Goal: Task Accomplishment & Management: Manage account settings

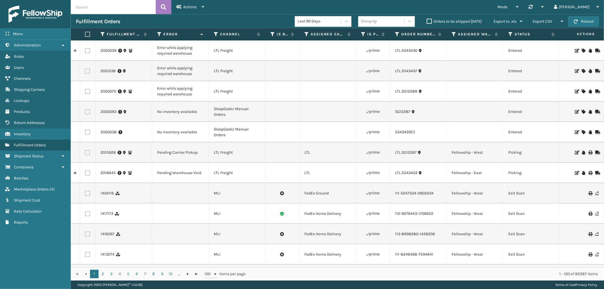
scroll to position [0, 463]
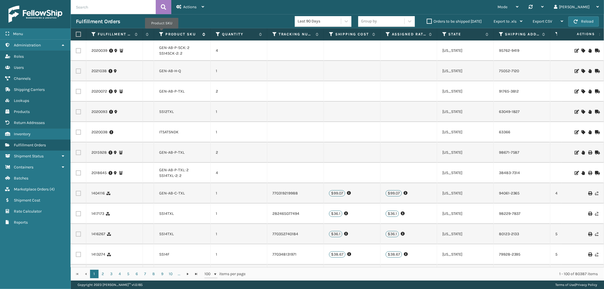
click at [162, 33] on icon at bounding box center [161, 34] width 5 height 5
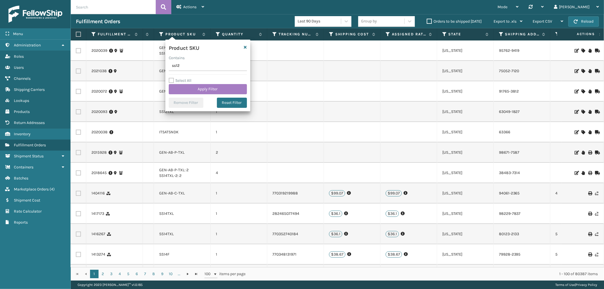
type input "ss12k"
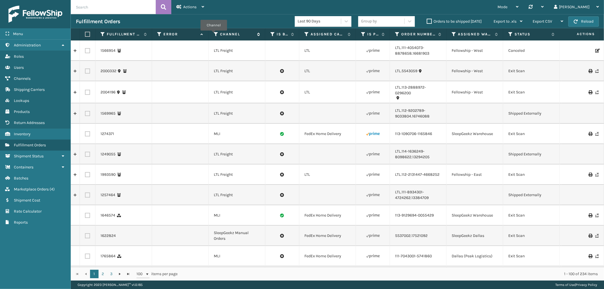
click at [214, 35] on icon at bounding box center [216, 34] width 5 height 5
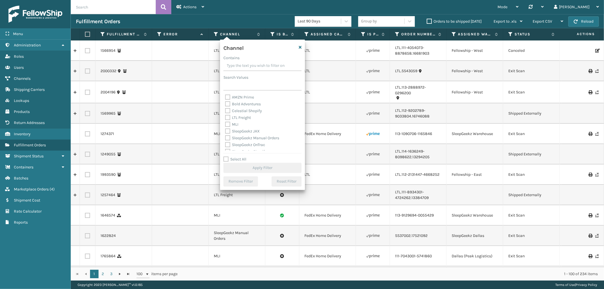
click at [226, 159] on label "Select All" at bounding box center [235, 159] width 23 height 5
click at [226, 157] on input "Select All" at bounding box center [266, 156] width 85 height 1
checkbox input "true"
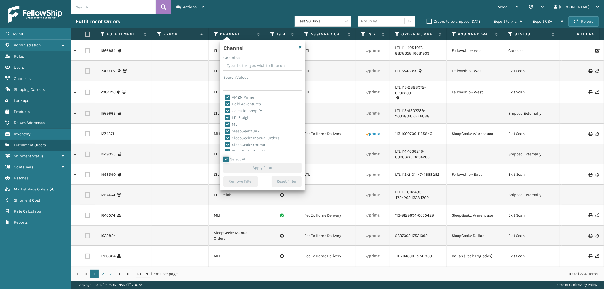
checkbox input "true"
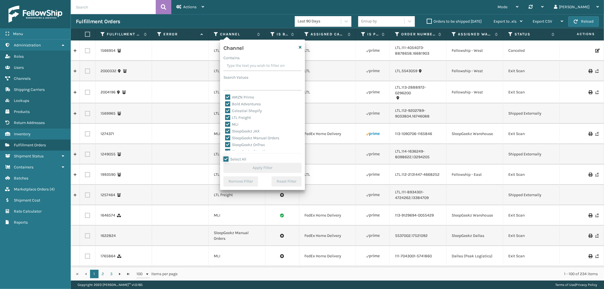
checkbox input "true"
click at [228, 125] on label "MLI" at bounding box center [231, 124] width 13 height 5
click at [226, 125] on input "MLI" at bounding box center [225, 123] width 0 height 4
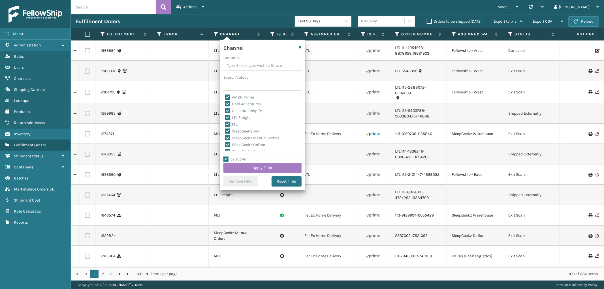
checkbox input "false"
click at [229, 125] on label "MLI" at bounding box center [231, 124] width 13 height 5
click at [226, 125] on input "MLI" at bounding box center [225, 123] width 0 height 4
checkbox input "true"
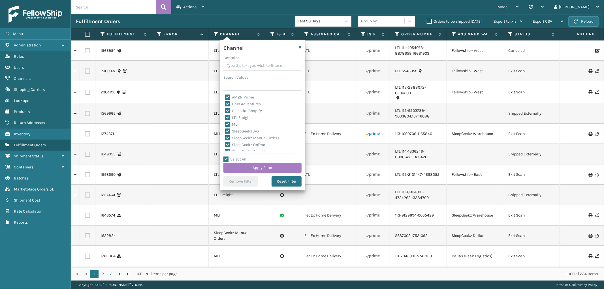
checkbox input "true"
click at [225, 116] on label "LTL Freight" at bounding box center [238, 117] width 26 height 5
click at [225, 116] on input "LTL Freight" at bounding box center [225, 116] width 0 height 4
checkbox input "false"
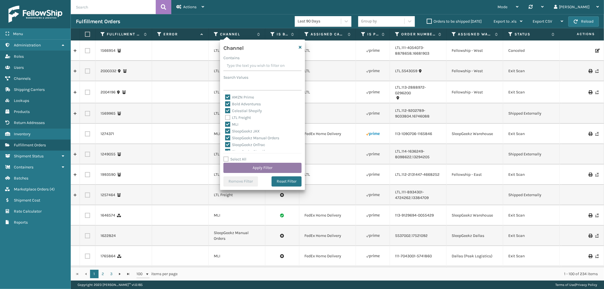
click at [270, 172] on button "Apply Filter" at bounding box center [263, 168] width 78 height 10
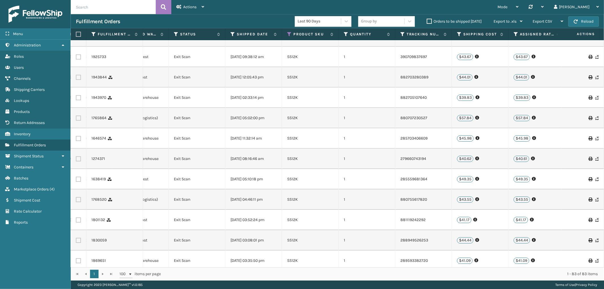
scroll to position [1471, 335]
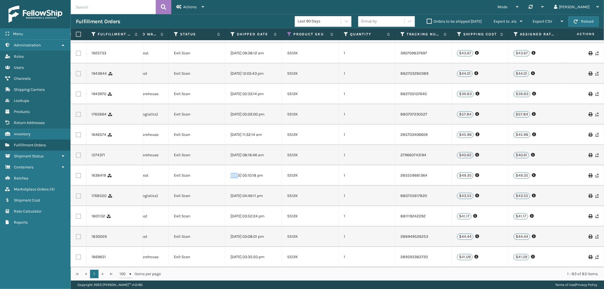
drag, startPoint x: 230, startPoint y: 172, endPoint x: 237, endPoint y: 172, distance: 7.7
click at [237, 172] on td "[DATE] 05:10:18 pm" at bounding box center [254, 176] width 57 height 20
drag, startPoint x: 228, startPoint y: 152, endPoint x: 250, endPoint y: 152, distance: 22.4
click at [250, 152] on td "[DATE] 08:16:46 am" at bounding box center [254, 155] width 57 height 20
click at [233, 33] on icon at bounding box center [233, 34] width 5 height 5
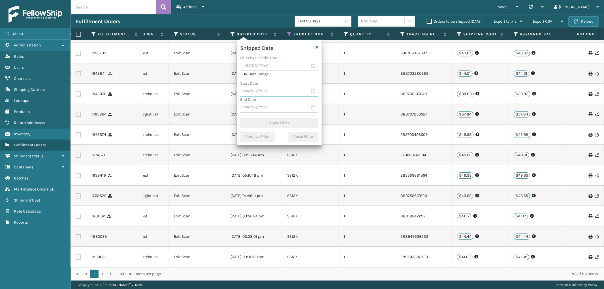
click at [257, 90] on input "text" at bounding box center [279, 91] width 78 height 10
click at [318, 46] on icon "button" at bounding box center [317, 47] width 3 height 4
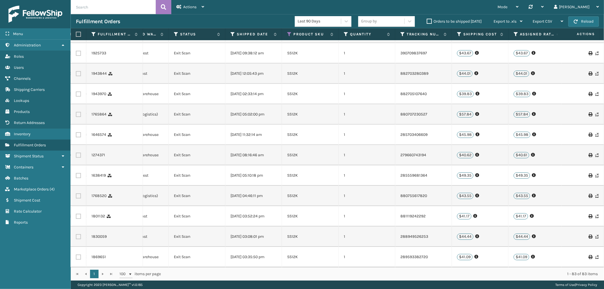
scroll to position [0, 682]
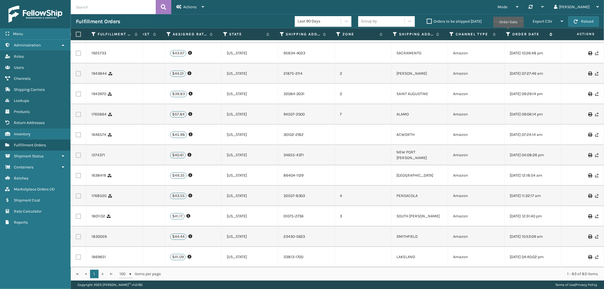
click at [509, 32] on icon at bounding box center [509, 34] width 5 height 5
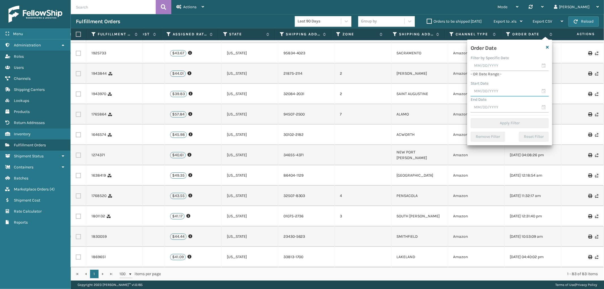
click at [489, 90] on input "text" at bounding box center [510, 91] width 78 height 10
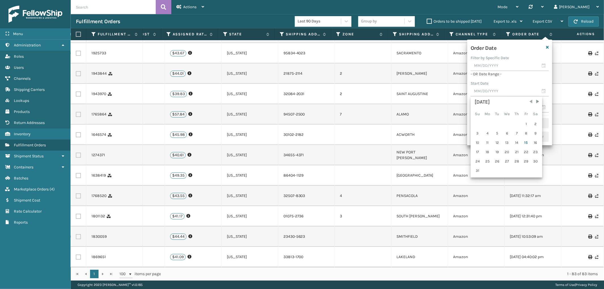
click at [529, 103] on span "Previous Month" at bounding box center [532, 102] width 6 height 6
click at [507, 143] on div "14" at bounding box center [507, 143] width 9 height 9
type input "[DATE]"
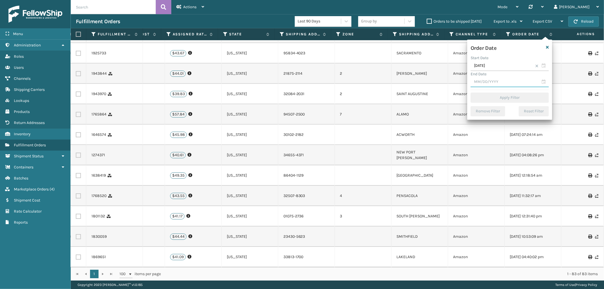
click at [494, 79] on input "text" at bounding box center [510, 82] width 78 height 10
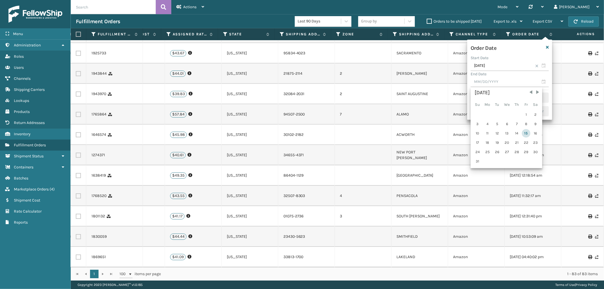
click at [522, 132] on div "15" at bounding box center [526, 133] width 9 height 9
type input "[DATE]"
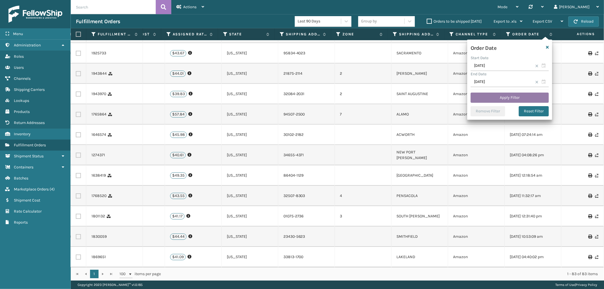
click at [509, 97] on button "Apply Filter" at bounding box center [510, 98] width 78 height 10
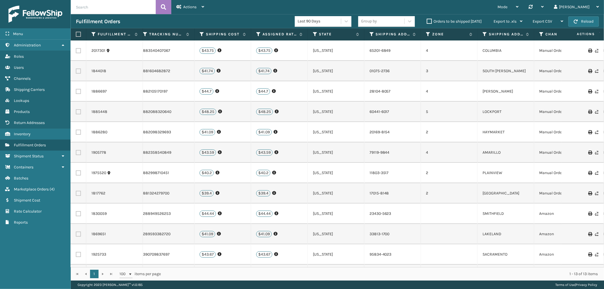
scroll to position [0, 0]
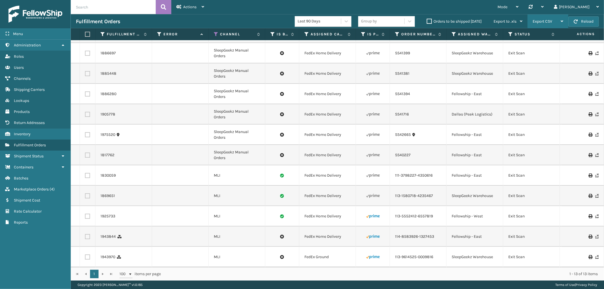
click at [556, 22] on div "Export CSV" at bounding box center [548, 21] width 31 height 14
click at [532, 48] on li "Export All Pages" at bounding box center [531, 51] width 76 height 15
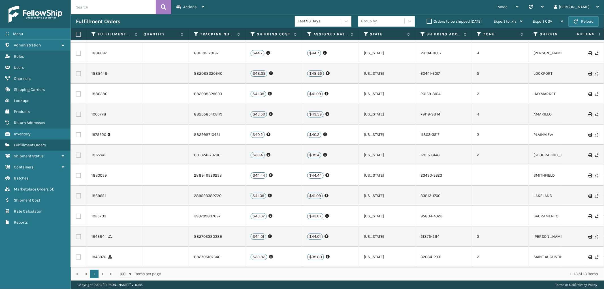
scroll to position [0, 648]
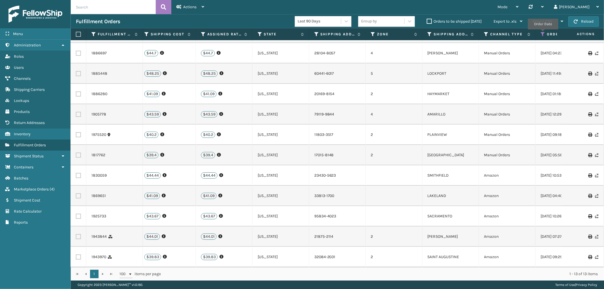
click at [543, 33] on icon at bounding box center [543, 34] width 5 height 5
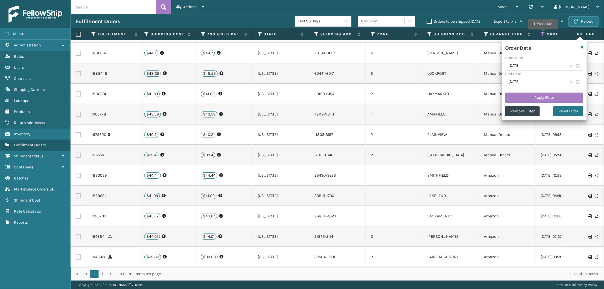
click at [543, 33] on icon at bounding box center [543, 34] width 5 height 5
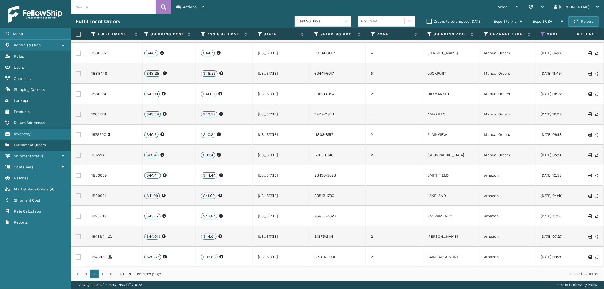
click at [451, 5] on div "Mode Regular Mode Picking Mode Labeling Mode Palletizing Mode Exit Scan Mode Sy…" at bounding box center [406, 7] width 395 height 14
click at [196, 14] on div "Fulfillment Orders Last 90 Days Group by Orders to be shipped [DATE] Export to …" at bounding box center [338, 21] width 534 height 14
click at [193, 1] on div "Actions" at bounding box center [191, 7] width 28 height 14
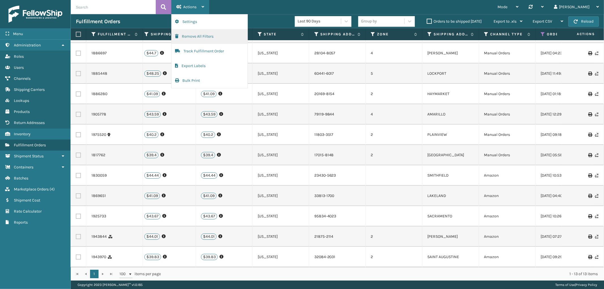
click at [185, 33] on button "Remove All Filters" at bounding box center [210, 36] width 76 height 15
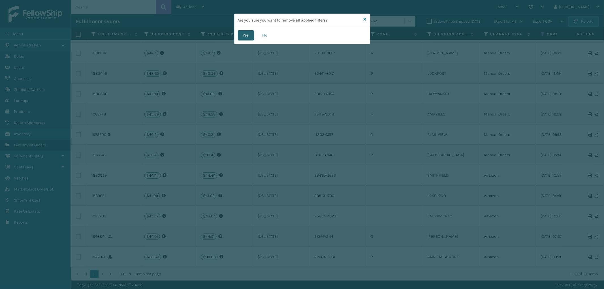
click at [247, 36] on button "Yes" at bounding box center [246, 35] width 16 height 10
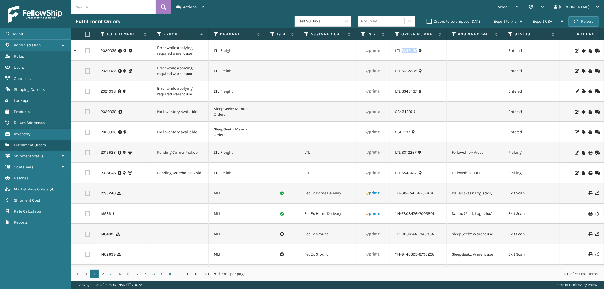
drag, startPoint x: 418, startPoint y: 53, endPoint x: 402, endPoint y: 54, distance: 16.8
click at [402, 54] on td "LTL.SS43430" at bounding box center [418, 51] width 57 height 20
copy link "SS43430"
click at [582, 50] on icon at bounding box center [583, 51] width 3 height 4
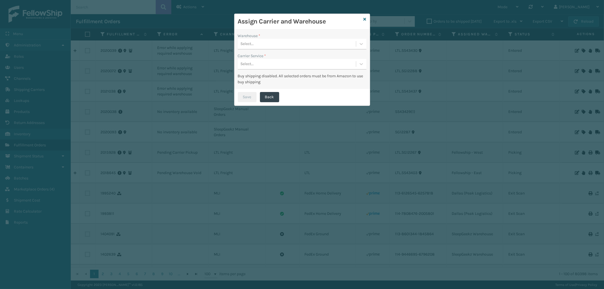
click at [284, 43] on div "Select..." at bounding box center [297, 43] width 118 height 9
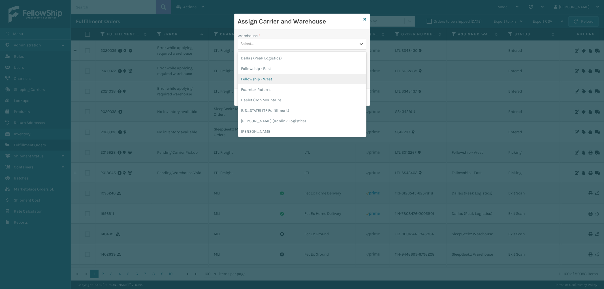
click at [271, 78] on div "Fellowship - West" at bounding box center [302, 79] width 129 height 10
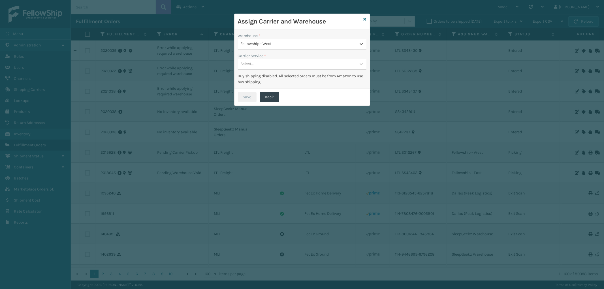
click at [272, 73] on div "Warehouse * option Fellowship - West, selected. 0 results available. Select is …" at bounding box center [302, 58] width 135 height 59
click at [277, 63] on div "Select..." at bounding box center [297, 64] width 118 height 9
click at [268, 78] on div "LTL" at bounding box center [302, 78] width 129 height 10
click at [247, 100] on button "Save" at bounding box center [247, 97] width 19 height 10
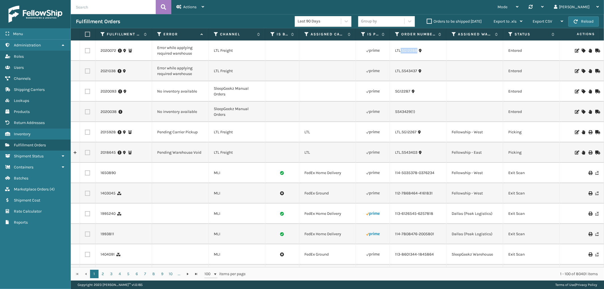
drag, startPoint x: 420, startPoint y: 54, endPoint x: 401, endPoint y: 55, distance: 19.0
click at [401, 55] on td "LTL.SG12288" at bounding box center [418, 51] width 57 height 20
click at [424, 60] on td "LTL.SG12288" at bounding box center [418, 51] width 57 height 20
drag, startPoint x: 419, startPoint y: 53, endPoint x: 402, endPoint y: 54, distance: 17.0
click at [402, 54] on td "LTL.SG12288" at bounding box center [418, 51] width 57 height 20
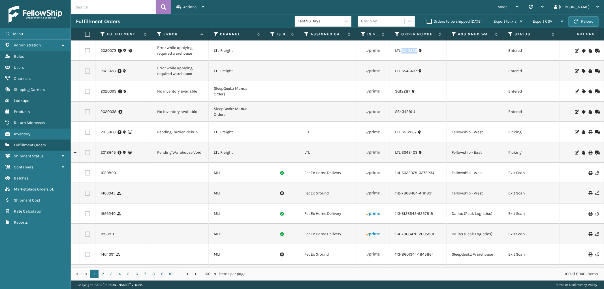
copy link "SG12288"
click at [582, 49] on icon at bounding box center [583, 51] width 3 height 4
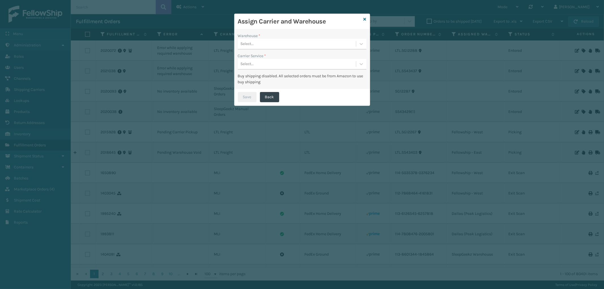
click at [265, 44] on div "Select..." at bounding box center [297, 43] width 118 height 9
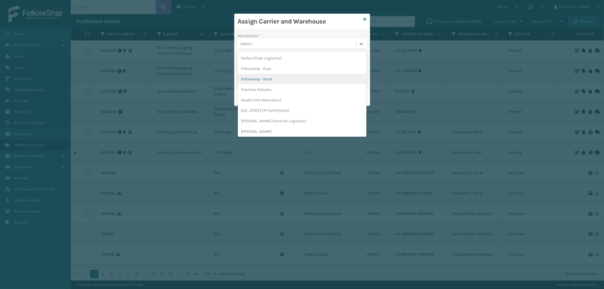
click at [271, 77] on div "Fellowship - West" at bounding box center [302, 79] width 129 height 10
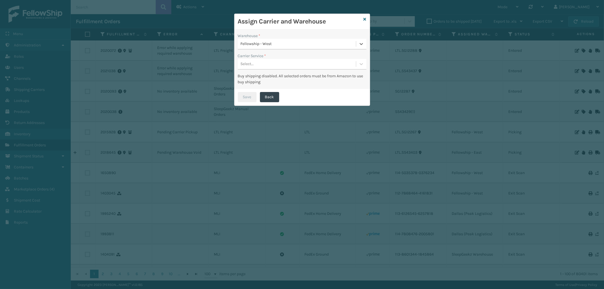
click at [274, 65] on div "Select..." at bounding box center [297, 64] width 118 height 9
click at [270, 76] on div "LTL" at bounding box center [302, 78] width 129 height 10
click at [248, 99] on button "Save" at bounding box center [247, 97] width 19 height 10
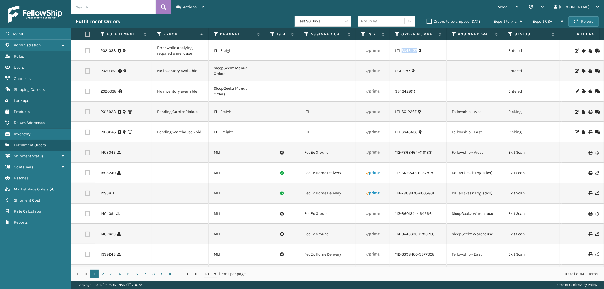
drag, startPoint x: 417, startPoint y: 55, endPoint x: 402, endPoint y: 55, distance: 15.0
click at [402, 55] on td "LTL.SS43437" at bounding box center [418, 51] width 57 height 20
copy link "SS43437"
click at [582, 49] on icon at bounding box center [583, 51] width 3 height 4
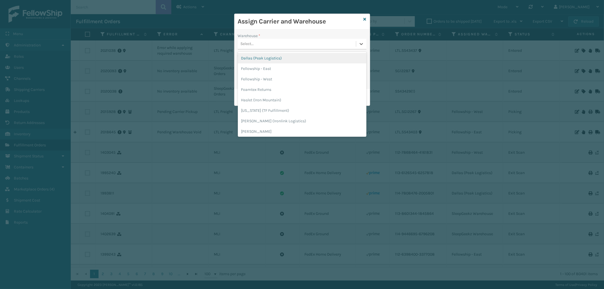
click at [319, 44] on div "Select..." at bounding box center [297, 43] width 118 height 9
click at [279, 60] on div "Dallas (Peak Logistics)" at bounding box center [302, 58] width 129 height 10
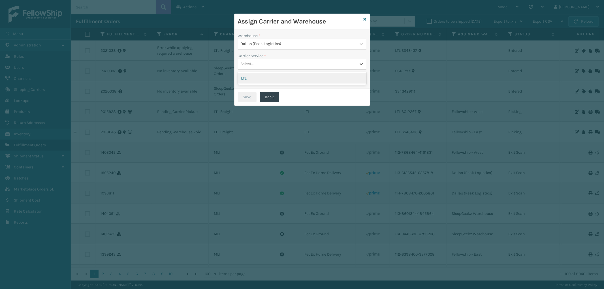
click at [279, 60] on div "Select..." at bounding box center [297, 64] width 118 height 9
click at [276, 60] on div "Select..." at bounding box center [297, 64] width 118 height 9
click at [268, 78] on div "LTL" at bounding box center [302, 78] width 129 height 10
click at [247, 96] on button "Save" at bounding box center [247, 97] width 19 height 10
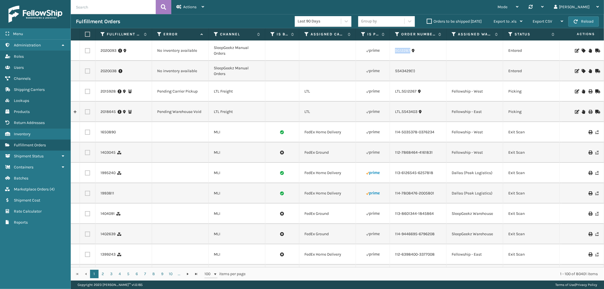
drag, startPoint x: 412, startPoint y: 55, endPoint x: 395, endPoint y: 58, distance: 16.9
click at [395, 58] on td "SG12287" at bounding box center [418, 51] width 57 height 20
copy link "SG12287"
click at [582, 49] on icon at bounding box center [583, 51] width 3 height 4
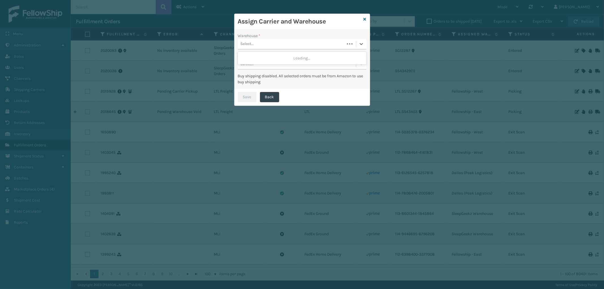
click at [307, 42] on div "Select..." at bounding box center [291, 43] width 107 height 9
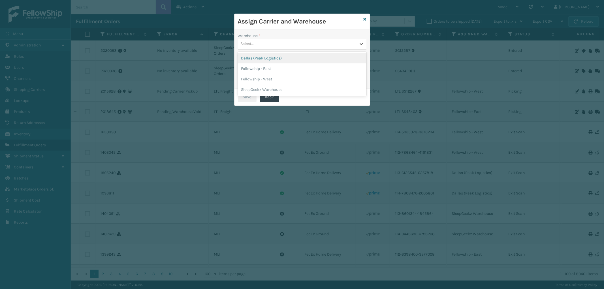
click at [288, 57] on div "Dallas (Peak Logistics)" at bounding box center [302, 58] width 129 height 10
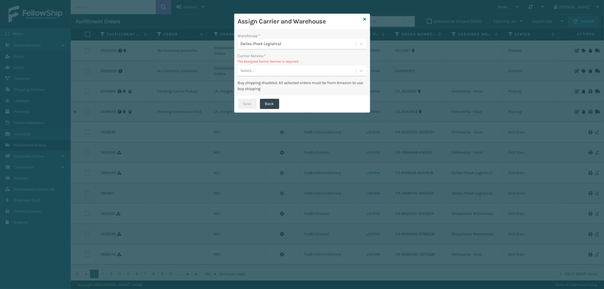
click at [281, 69] on div "Select..." at bounding box center [297, 70] width 118 height 9
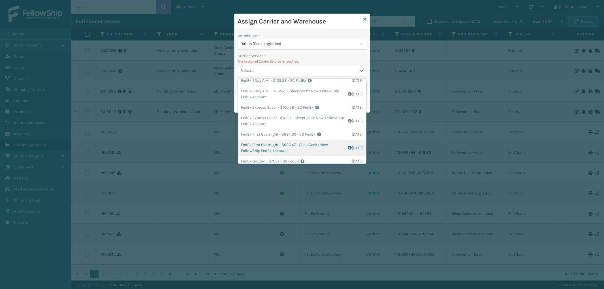
scroll to position [63, 0]
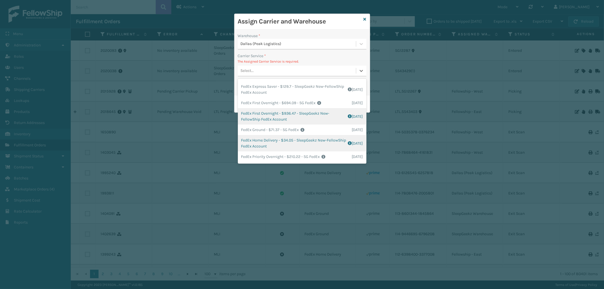
click at [299, 143] on div "FedEx Home Delivery - $34.05 - SleepGeekz New-FellowShip FedEx Account Shipping…" at bounding box center [302, 143] width 129 height 16
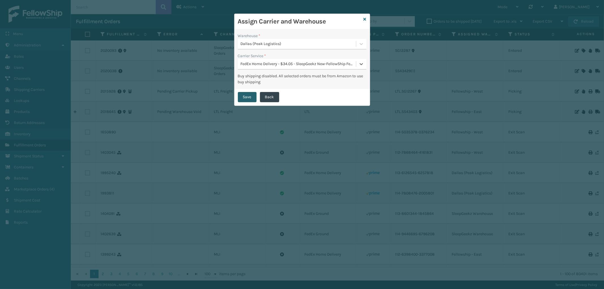
click at [252, 96] on button "Save" at bounding box center [247, 97] width 19 height 10
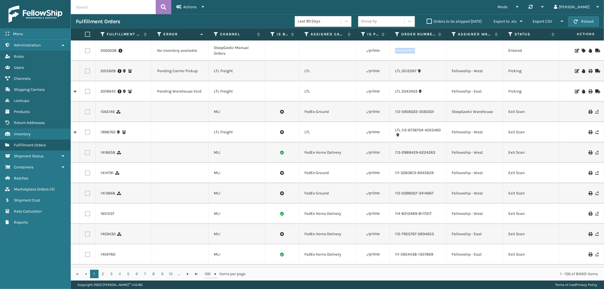
drag, startPoint x: 423, startPoint y: 52, endPoint x: 396, endPoint y: 54, distance: 26.4
click at [396, 54] on td "SS43429(1)" at bounding box center [418, 51] width 57 height 20
copy link "SS43429(1)"
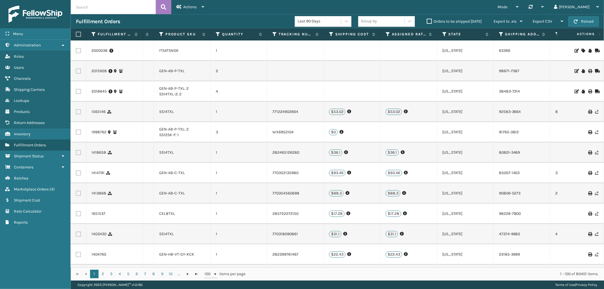
click at [582, 50] on icon at bounding box center [583, 51] width 3 height 4
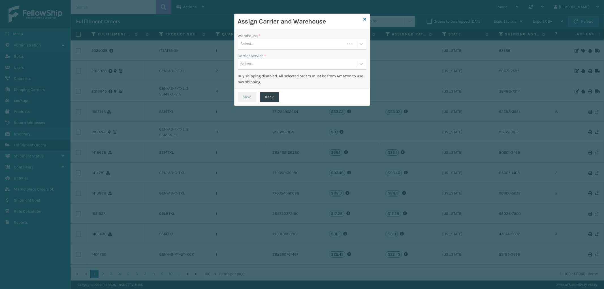
click at [309, 49] on div "Select..." at bounding box center [302, 44] width 129 height 11
click at [302, 52] on div "SleepGeekz Warehouse" at bounding box center [302, 58] width 129 height 13
click at [298, 57] on div "SleepGeekz Warehouse" at bounding box center [302, 58] width 129 height 10
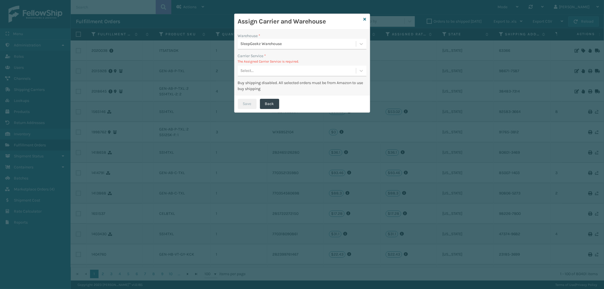
click at [292, 67] on div "Select..." at bounding box center [297, 70] width 118 height 9
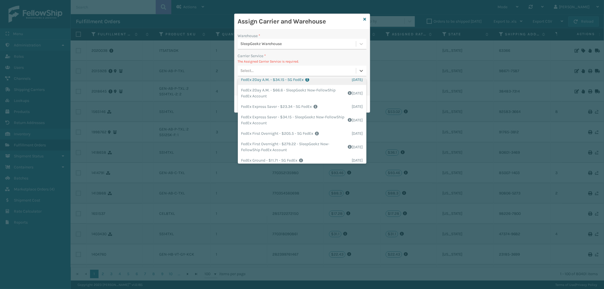
scroll to position [63, 0]
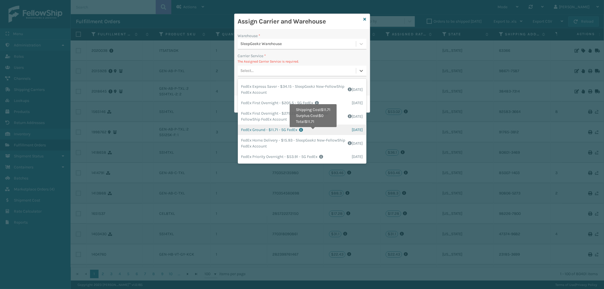
click at [314, 131] on icon at bounding box center [326, 130] width 53 height 4
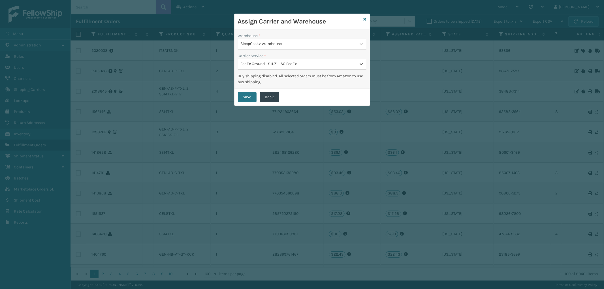
click at [245, 91] on div "Save Back" at bounding box center [302, 97] width 135 height 17
click at [243, 93] on button "Save" at bounding box center [247, 97] width 19 height 10
